Goal: Task Accomplishment & Management: Complete application form

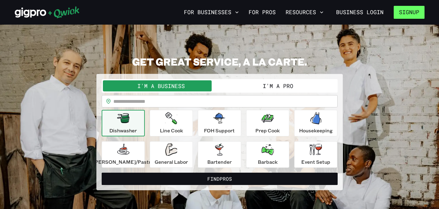
click at [408, 15] on button "Signup" at bounding box center [408, 12] width 31 height 13
click at [408, 10] on button "Signup" at bounding box center [408, 12] width 31 height 13
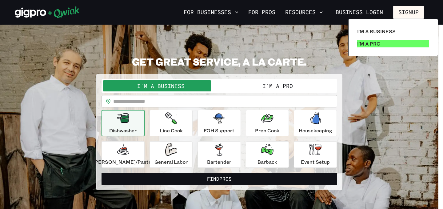
click at [367, 46] on p "I'm a Pro" at bounding box center [368, 43] width 23 height 7
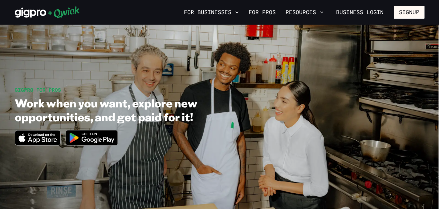
drag, startPoint x: 92, startPoint y: 138, endPoint x: 96, endPoint y: 138, distance: 4.3
click at [92, 138] on img at bounding box center [92, 137] width 60 height 23
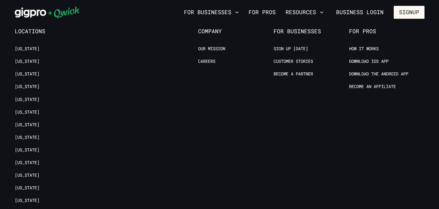
scroll to position [1272, 0]
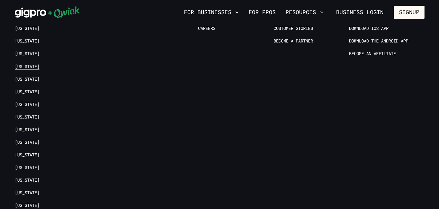
click at [30, 64] on link "[US_STATE]" at bounding box center [27, 67] width 25 height 6
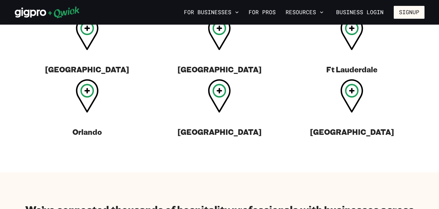
scroll to position [277, 0]
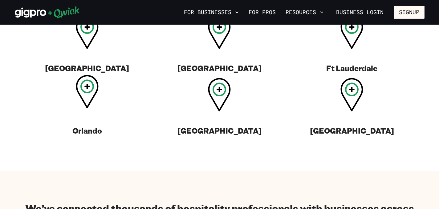
click at [86, 84] on icon at bounding box center [87, 92] width 23 height 34
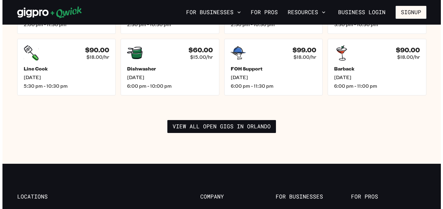
scroll to position [985, 0]
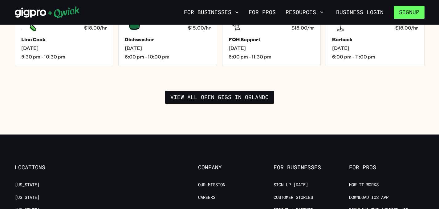
click at [406, 10] on button "Signup" at bounding box center [408, 12] width 31 height 13
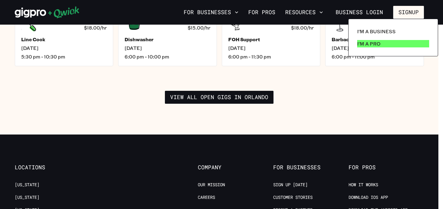
click at [371, 41] on p "I'm a Pro" at bounding box center [368, 43] width 23 height 7
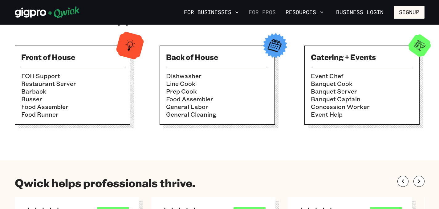
scroll to position [216, 0]
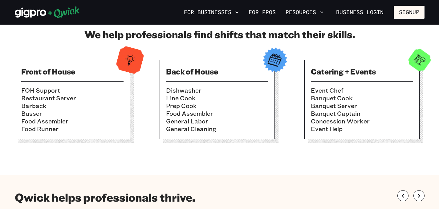
click at [42, 9] on icon at bounding box center [47, 12] width 65 height 12
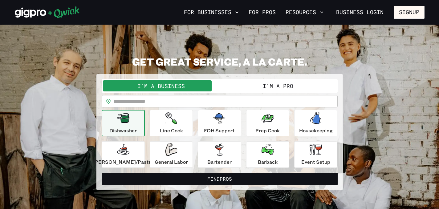
click at [279, 89] on button "I'm a Pro" at bounding box center [278, 85] width 117 height 11
